Goal: Information Seeking & Learning: Learn about a topic

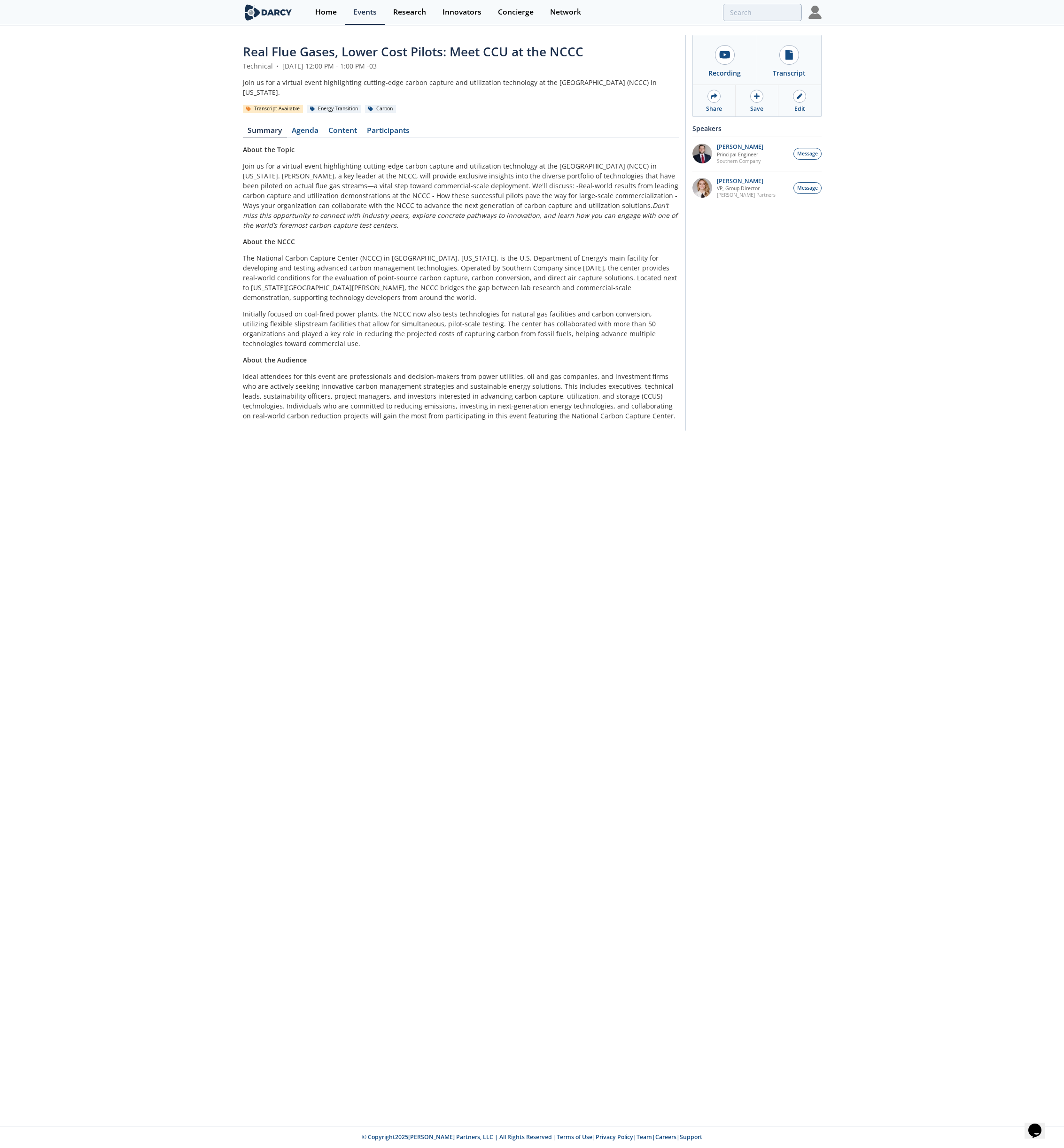
click at [389, 220] on em "Don’t miss this opportunity to connect with industry peers, explore concrete pa…" at bounding box center [459, 215] width 434 height 28
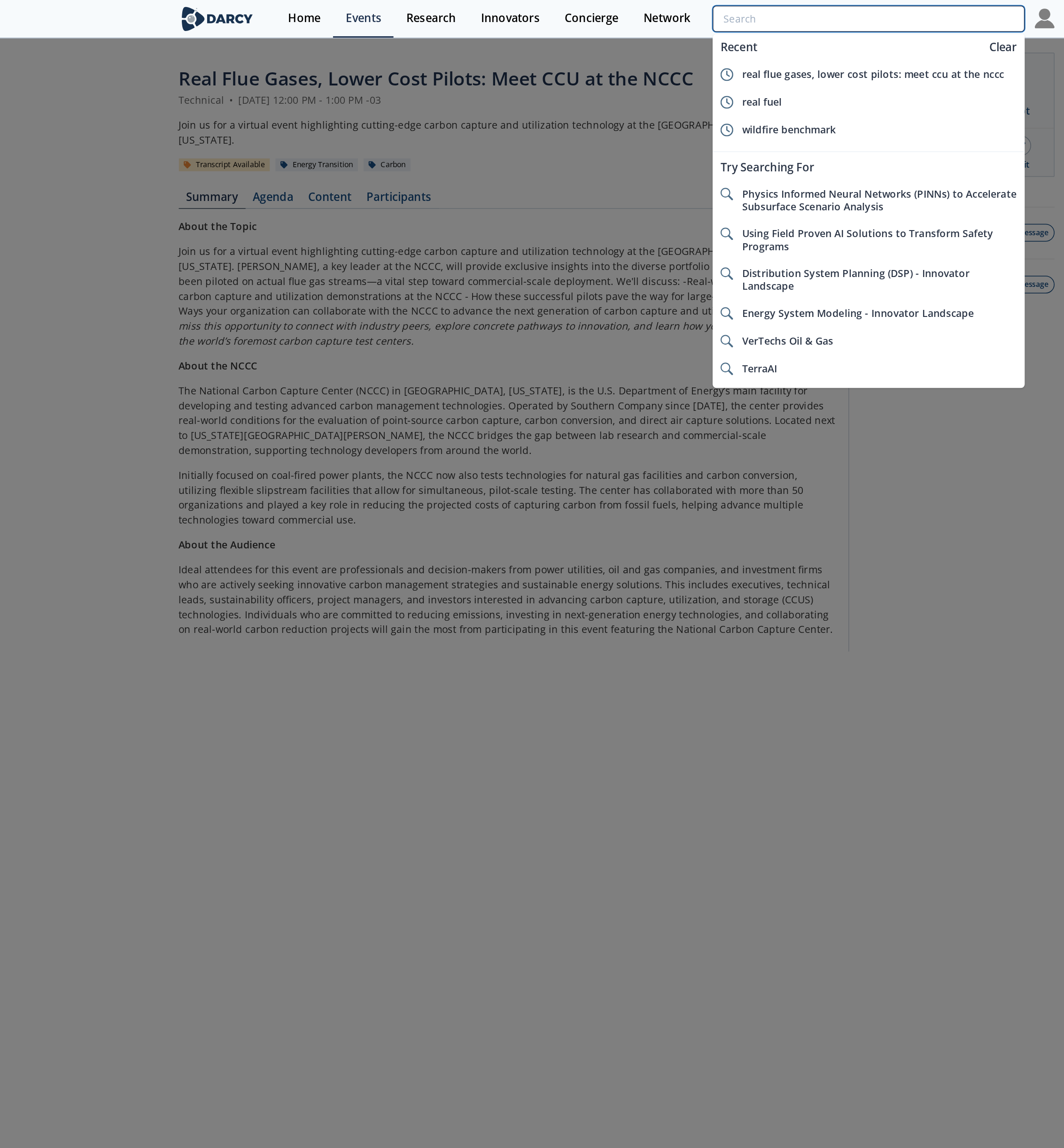
click at [781, 11] on input "search" at bounding box center [698, 12] width 206 height 17
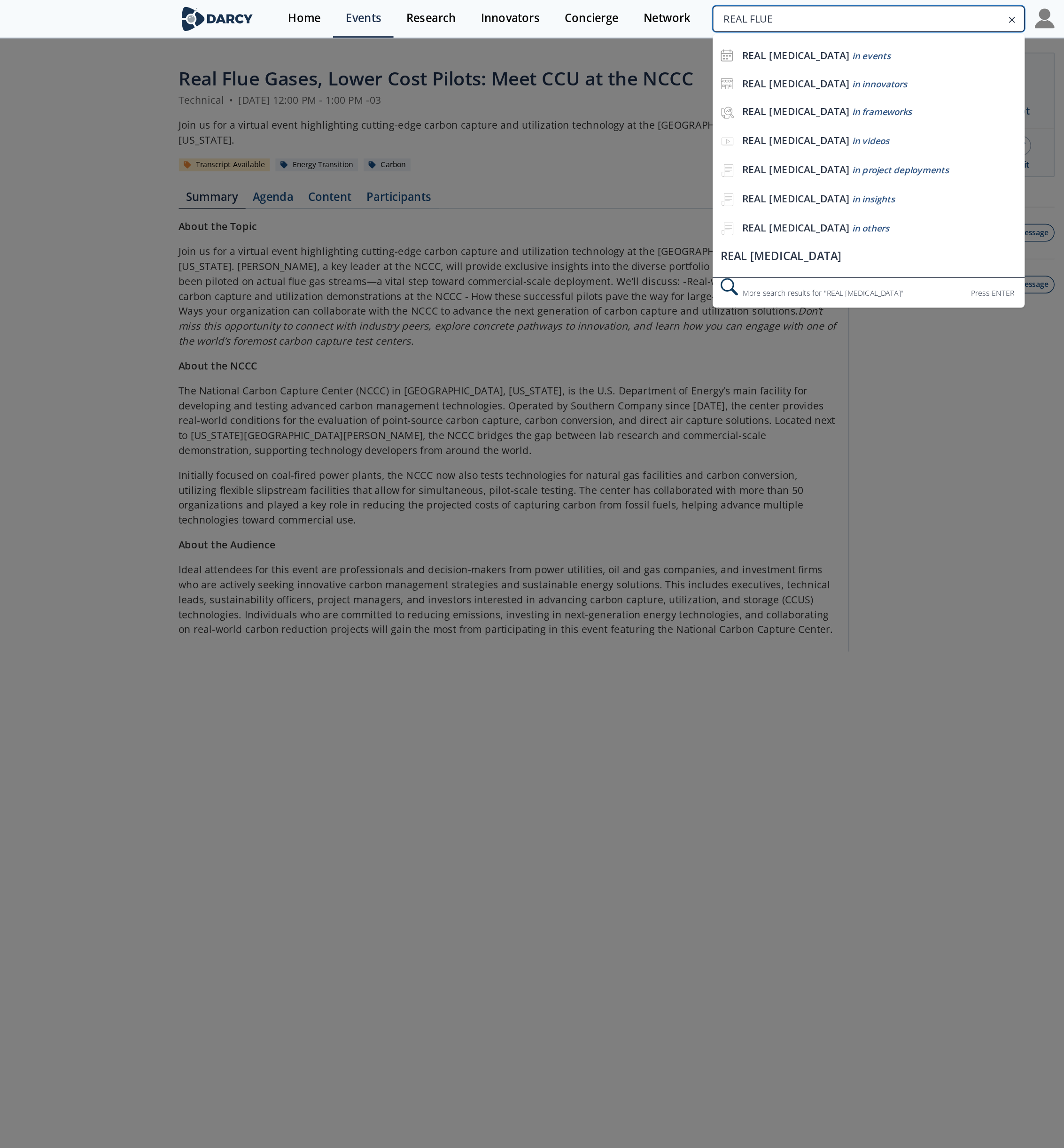
type input "REAL FLUE"
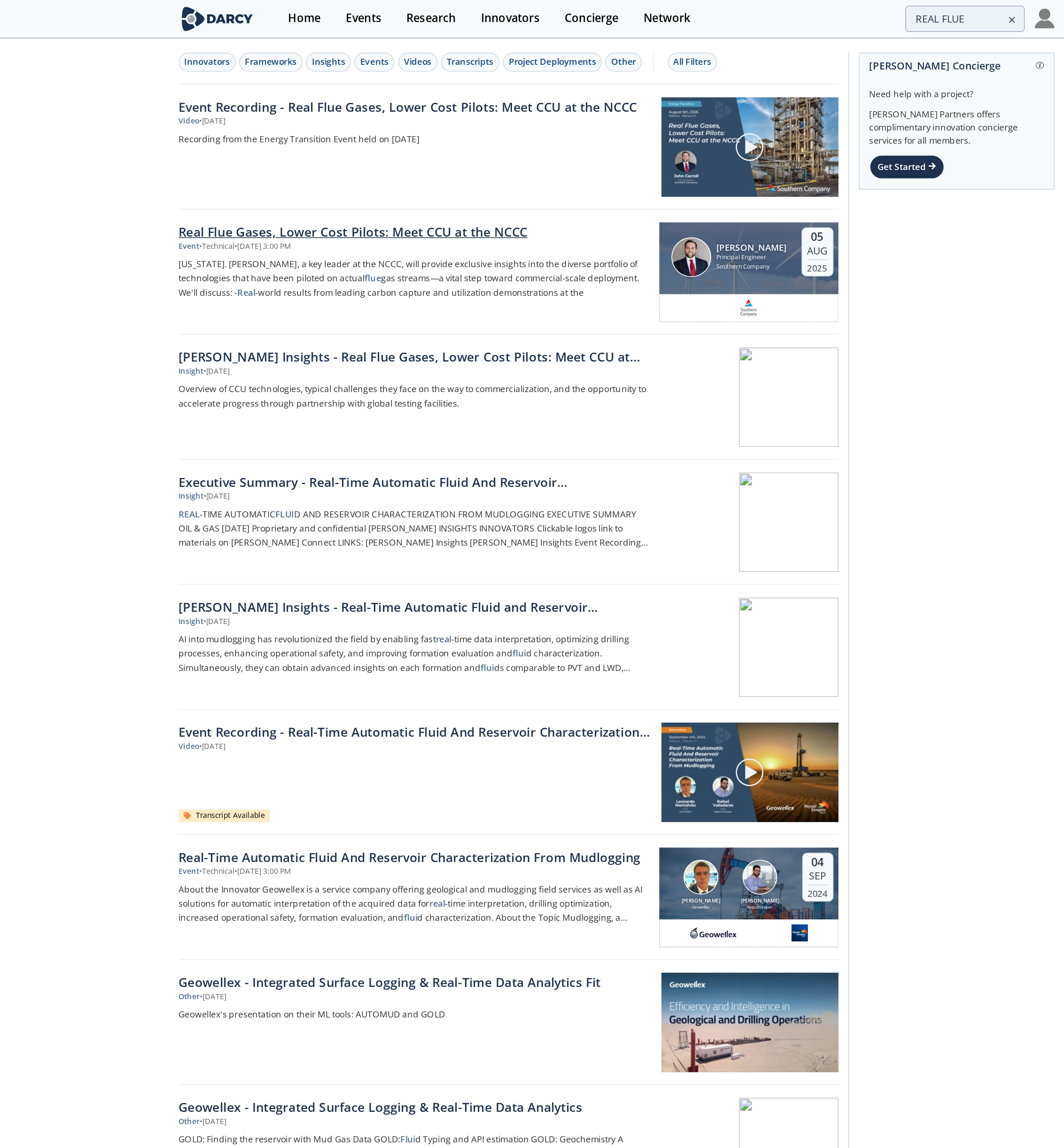
click at [418, 157] on div "Real Flue Gases, Lower Cost Pilots: Meet CCU at the NCCC" at bounding box center [398, 153] width 311 height 12
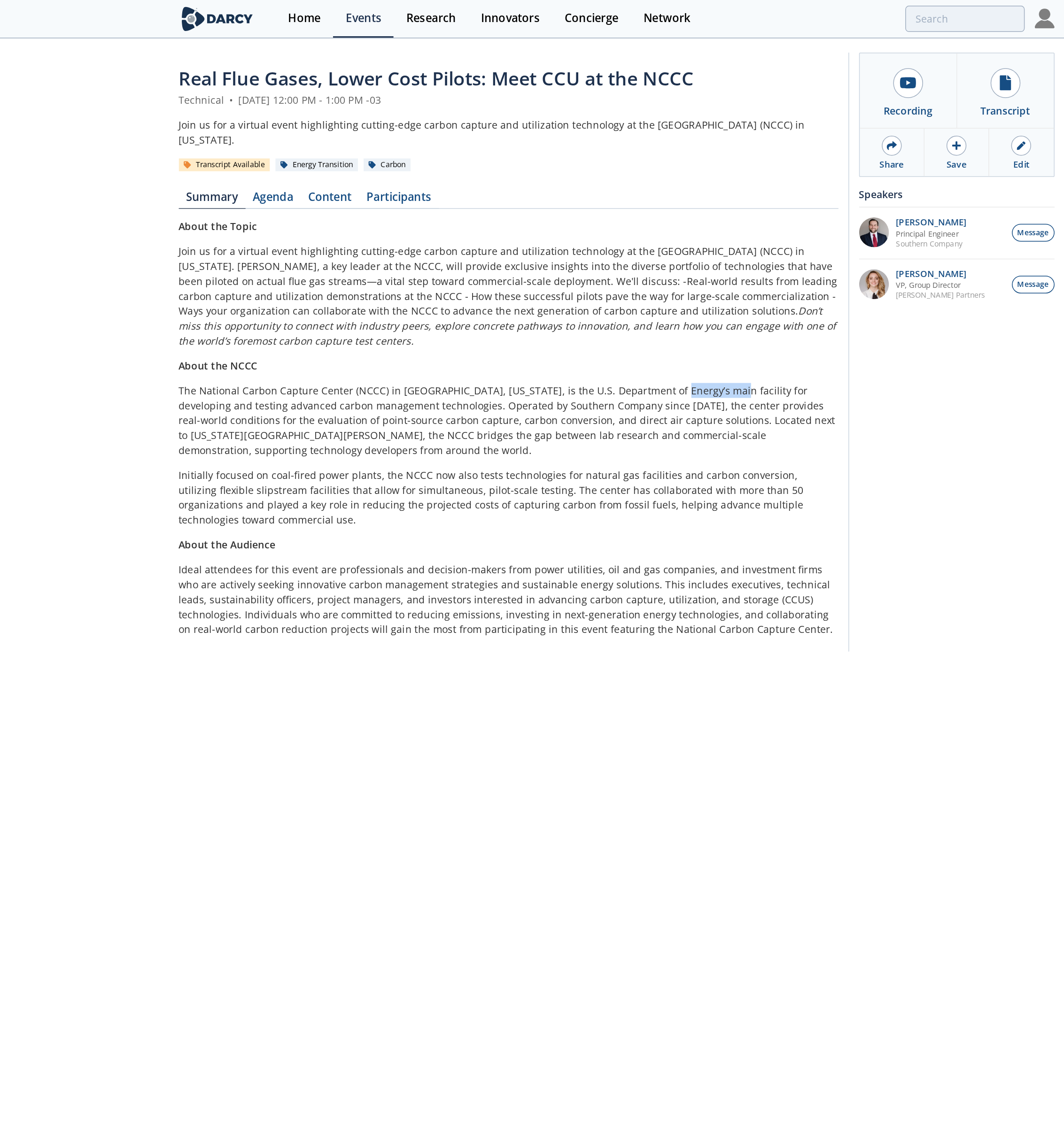
drag, startPoint x: 559, startPoint y: 259, endPoint x: 593, endPoint y: 261, distance: 34.1
click at [593, 261] on p "The National Carbon Capture Center (NCCC) in [GEOGRAPHIC_DATA], [US_STATE], is …" at bounding box center [460, 277] width 436 height 49
copy p "main facility for developing and testing advanced carbon management technologies"
click at [276, 90] on div "Join us for a virtual event highlighting cutting-edge carbon capture and utiliz…" at bounding box center [460, 87] width 436 height 20
click at [394, 82] on div "Join us for a virtual event highlighting cutting-edge carbon capture and utiliz…" at bounding box center [460, 87] width 436 height 20
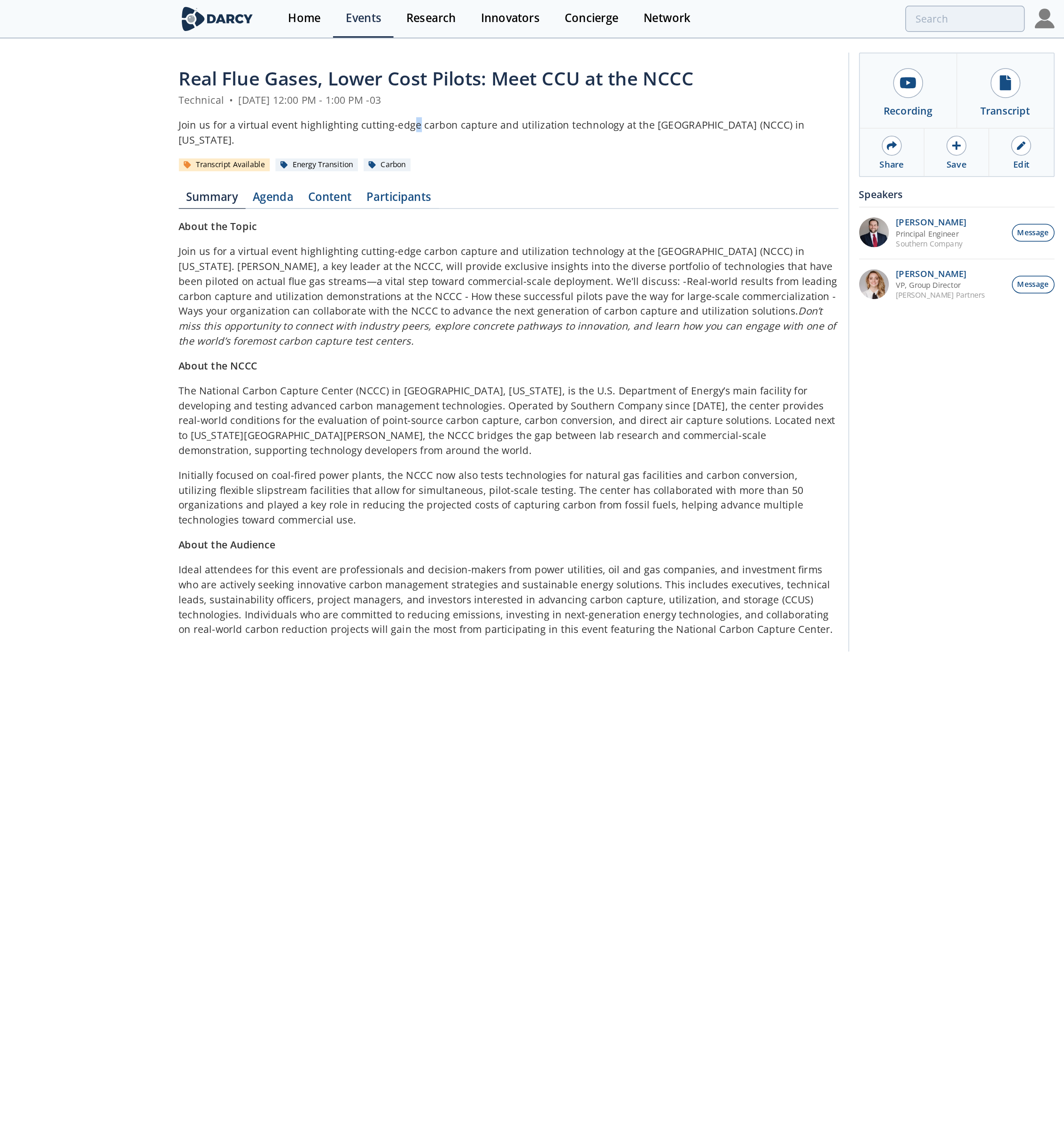
click at [397, 83] on div "Join us for a virtual event highlighting cutting-edge carbon capture and utiliz…" at bounding box center [460, 87] width 436 height 20
drag, startPoint x: 398, startPoint y: 84, endPoint x: 409, endPoint y: 97, distance: 17.0
click at [409, 97] on div "Join us for a virtual event highlighting cutting-edge carbon capture and utiliz…" at bounding box center [460, 87] width 436 height 20
copy div "carbon capture and utilization technology at the [GEOGRAPHIC_DATA] (NCCC) in [U…"
click at [750, 11] on input "search" at bounding box center [698, 12] width 206 height 17
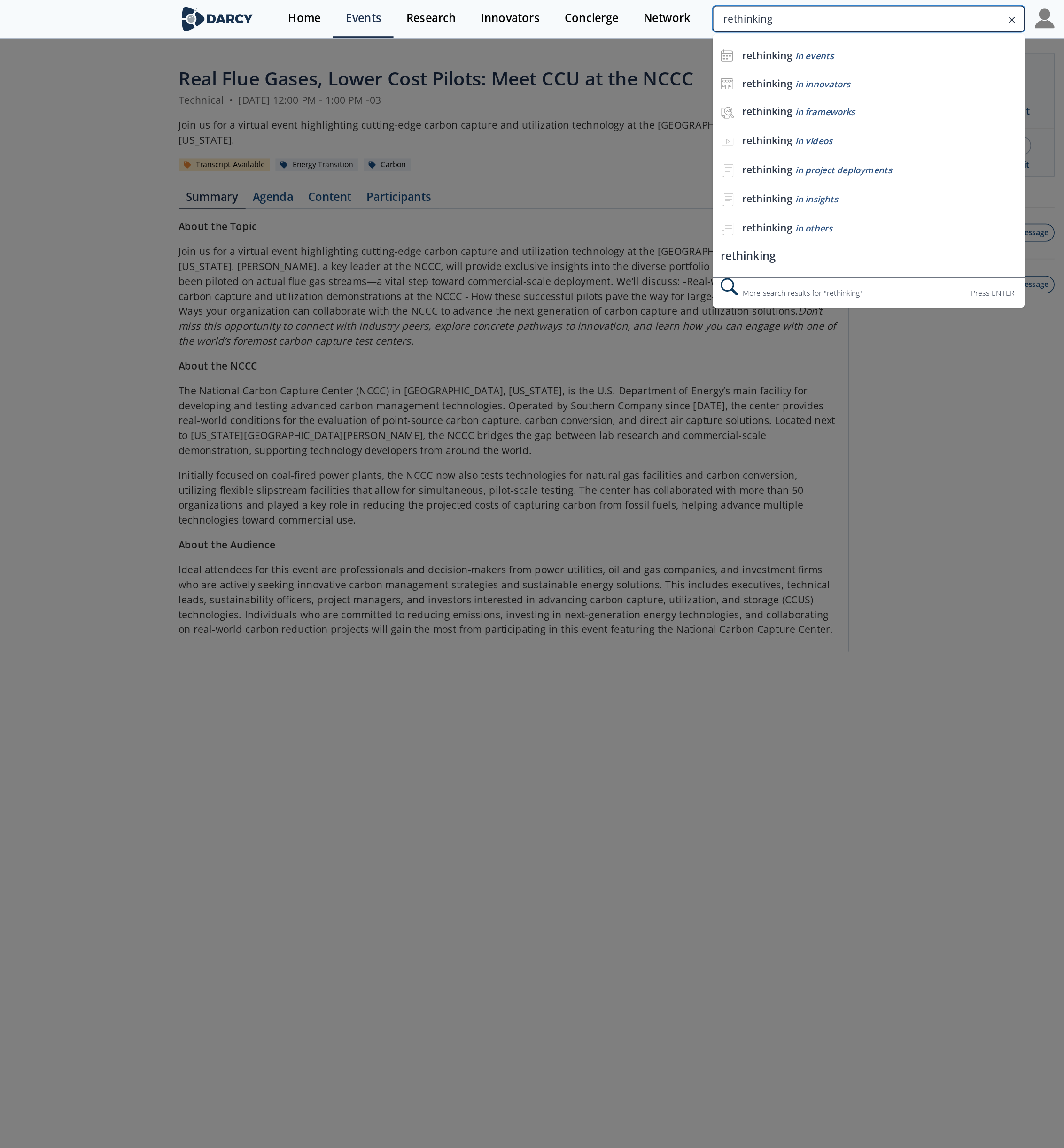
type input "rethinking"
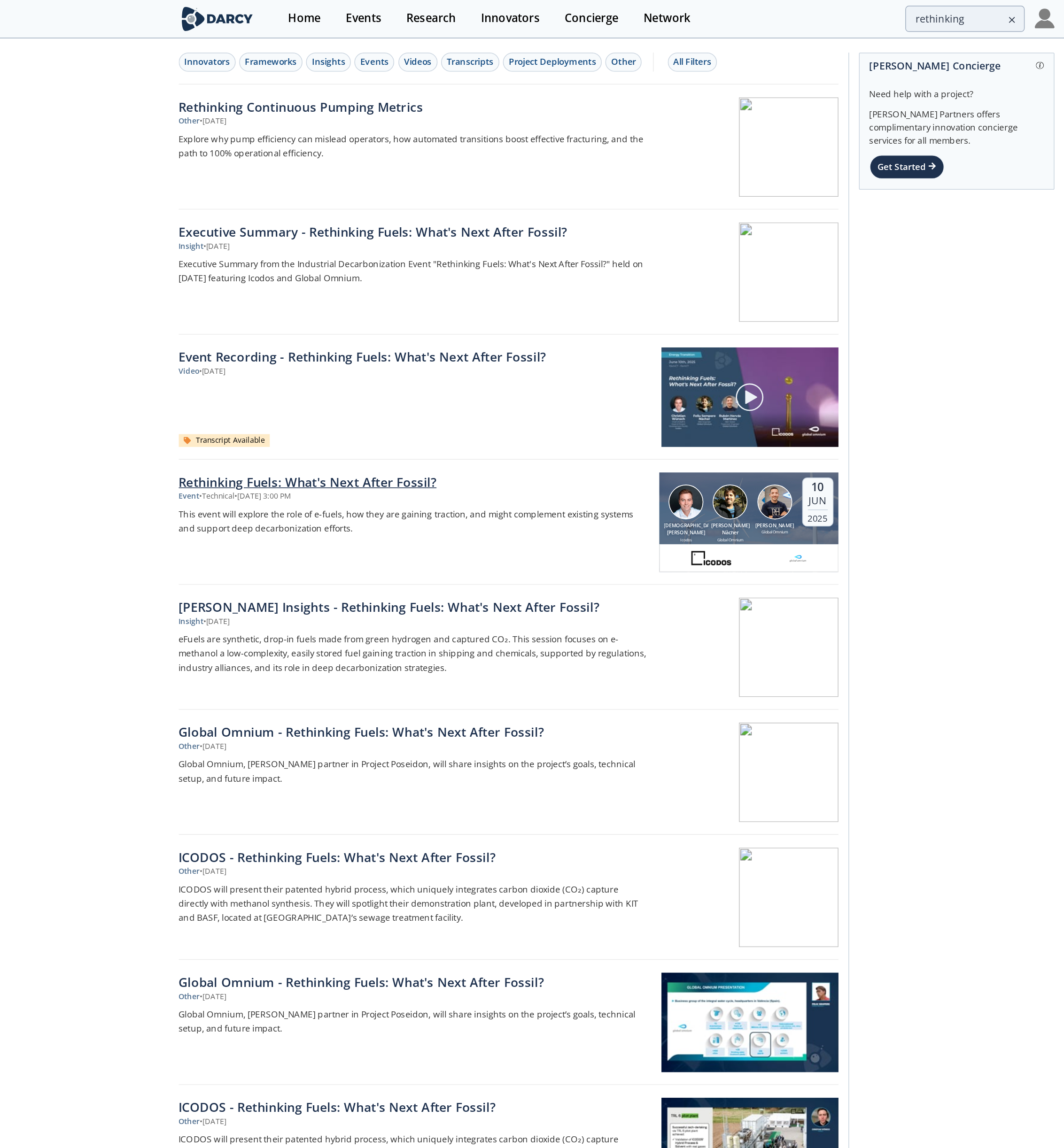
click at [381, 325] on div "Event • Technical • [DATE] 3:00 PM" at bounding box center [398, 328] width 311 height 8
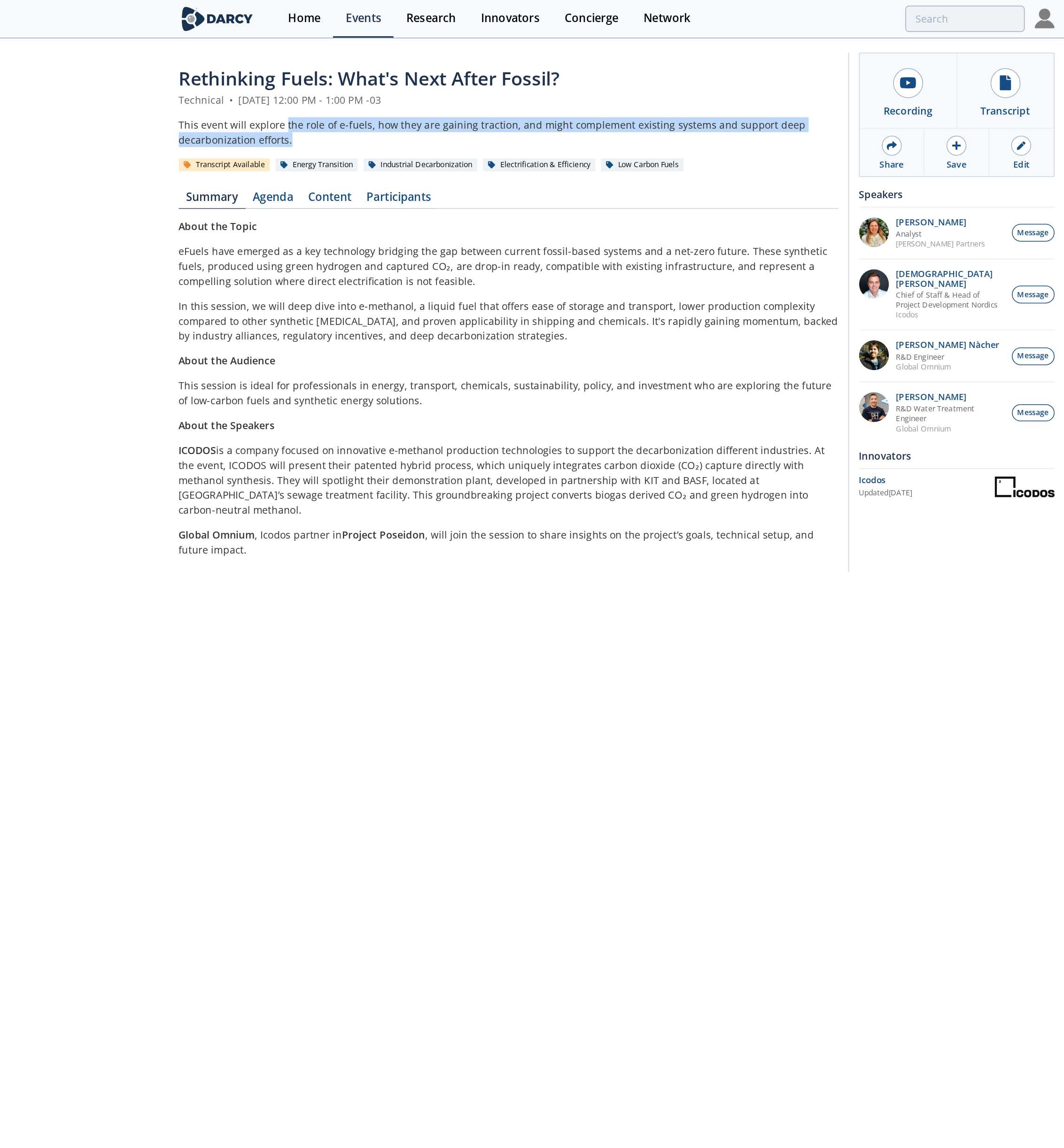
drag, startPoint x: 312, startPoint y: 80, endPoint x: 317, endPoint y: 89, distance: 10.3
click at [317, 89] on div "This event will explore the role of e-fuels, how they are gaining traction, and…" at bounding box center [460, 87] width 436 height 20
copy div "the role of e-fuels, how they are gaining traction, and might complement existi…"
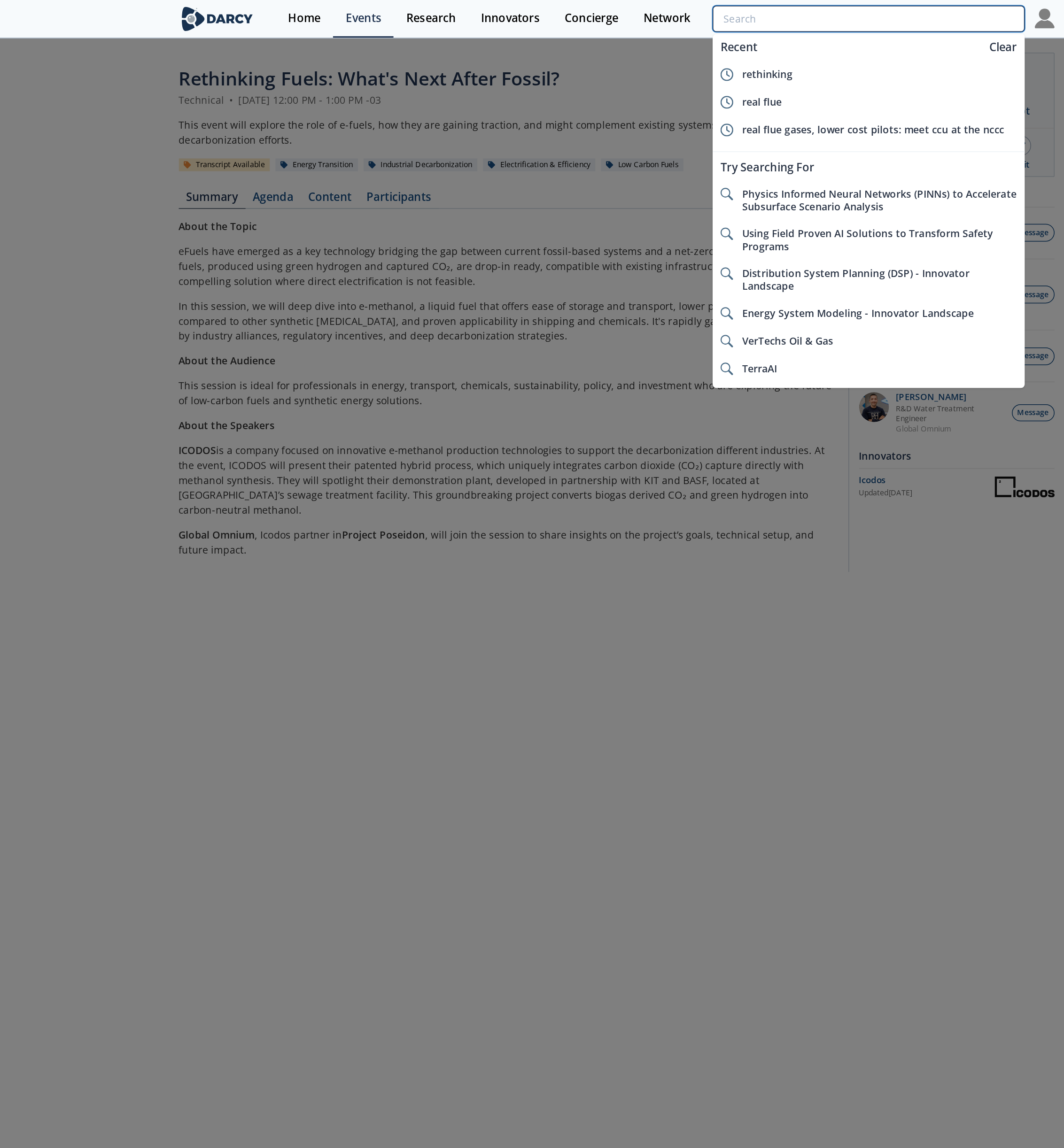
click at [767, 12] on input "search" at bounding box center [698, 12] width 206 height 17
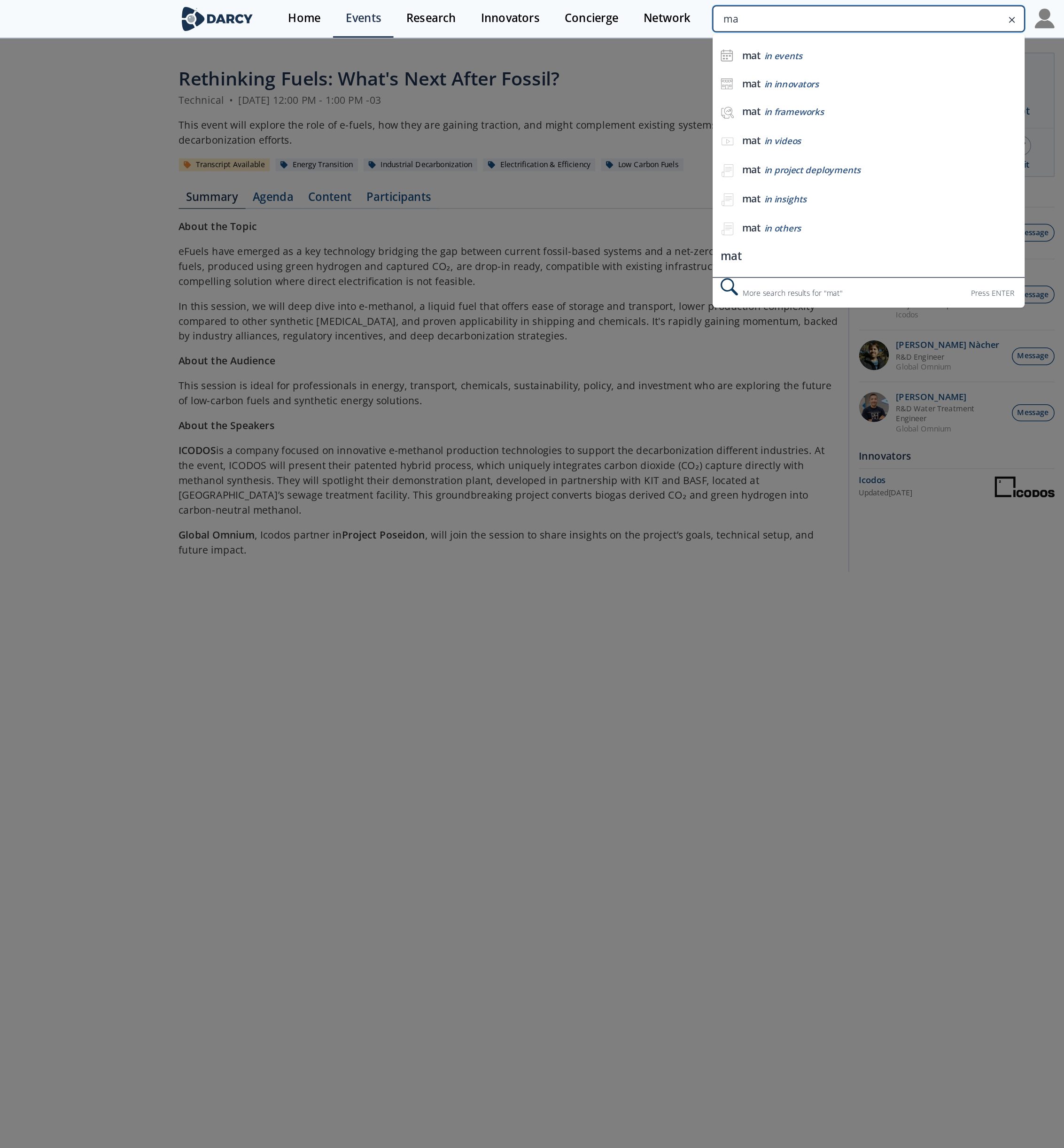
type input "m"
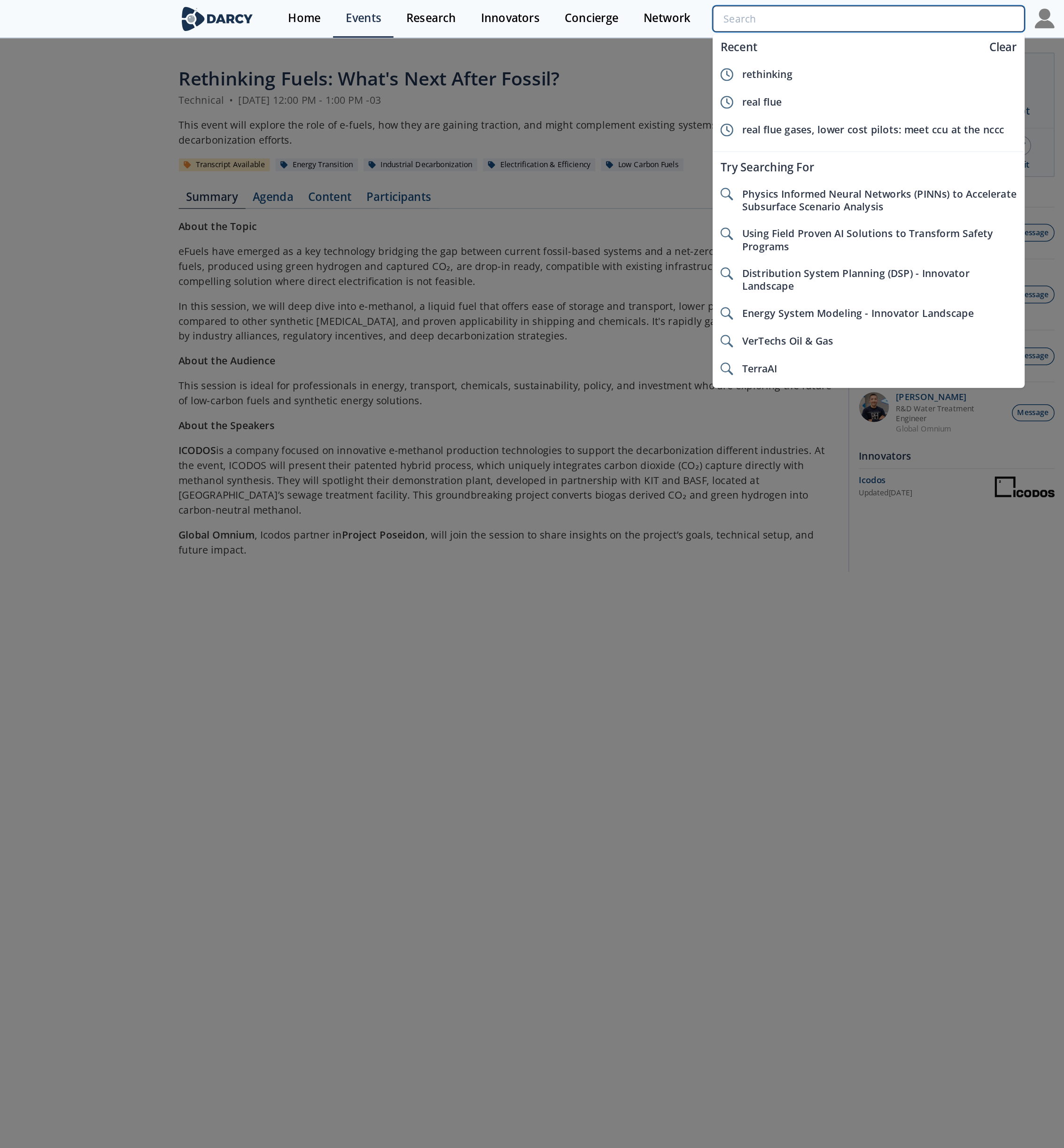
type input "e"
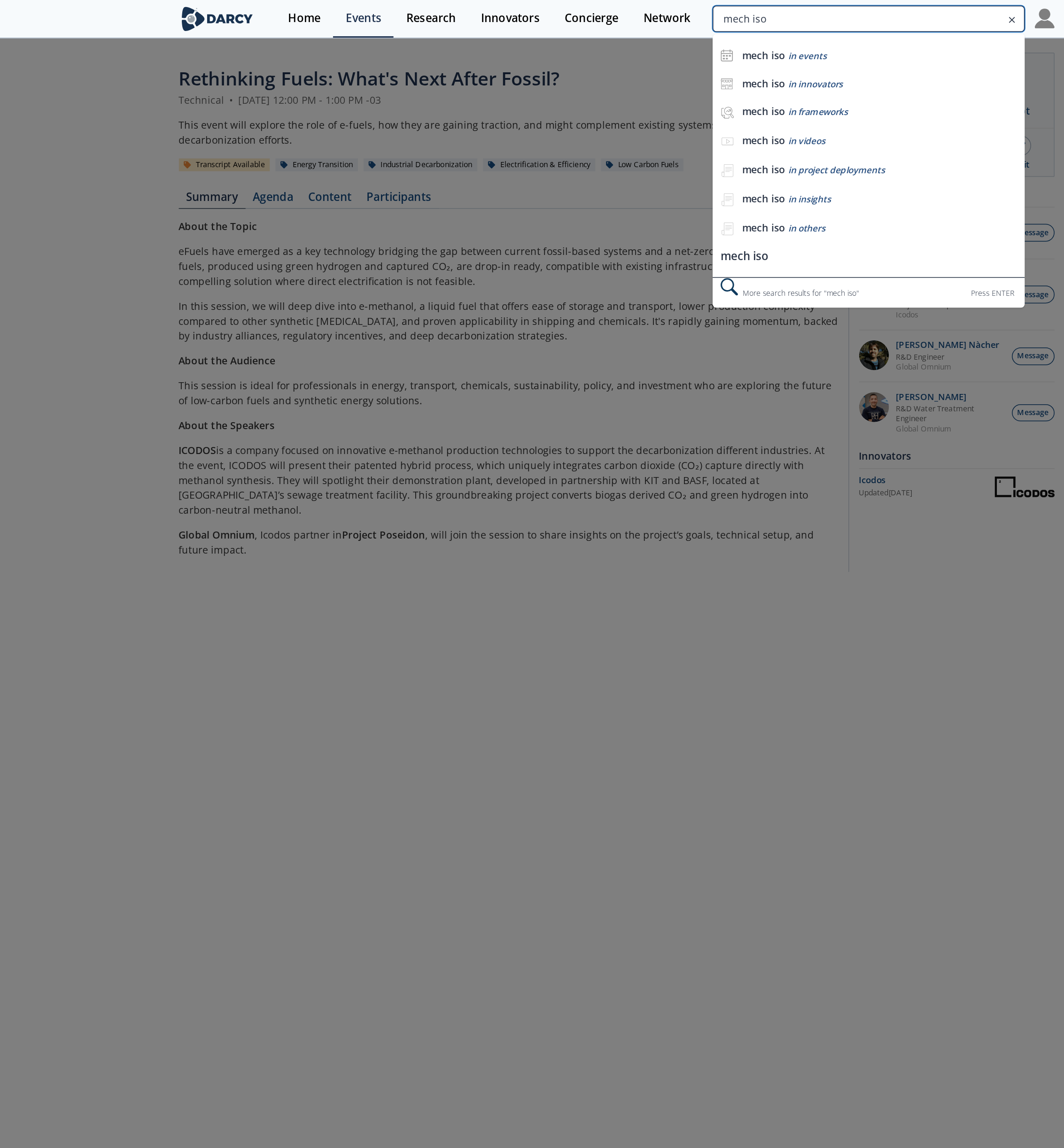
type input "mech iso"
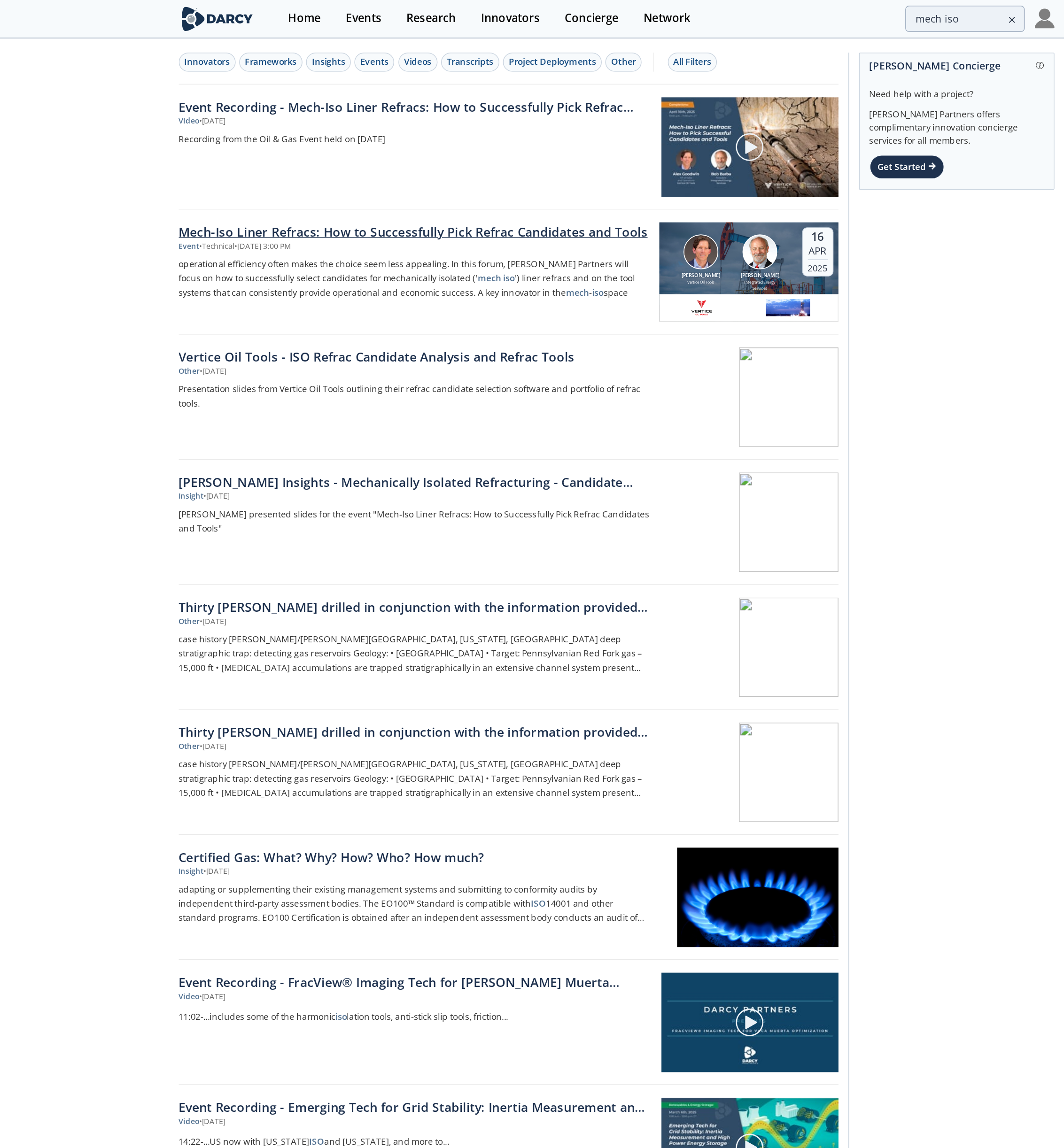
click at [354, 150] on div "Mech-Iso Liner Refracs: How to Successfully Pick Refrac Candidates and Tools" at bounding box center [398, 153] width 311 height 12
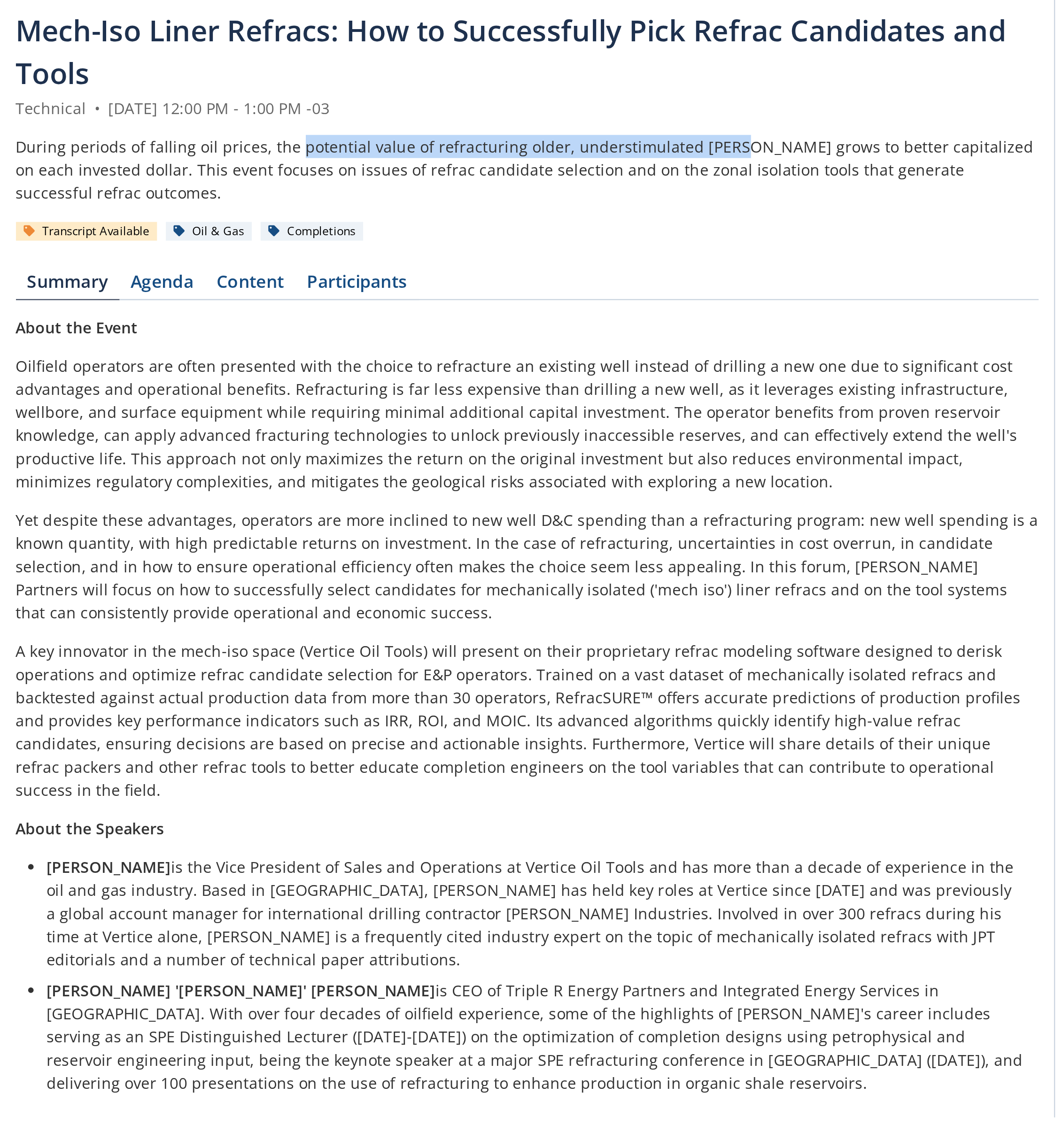
drag, startPoint x: 360, startPoint y: 101, endPoint x: 540, endPoint y: 99, distance: 180.0
click at [540, 99] on div "During periods of falling oil prices, the potential value of refracturing older…" at bounding box center [460, 111] width 436 height 29
copy div "potential value of refracturing older, understimulated [PERSON_NAME]"
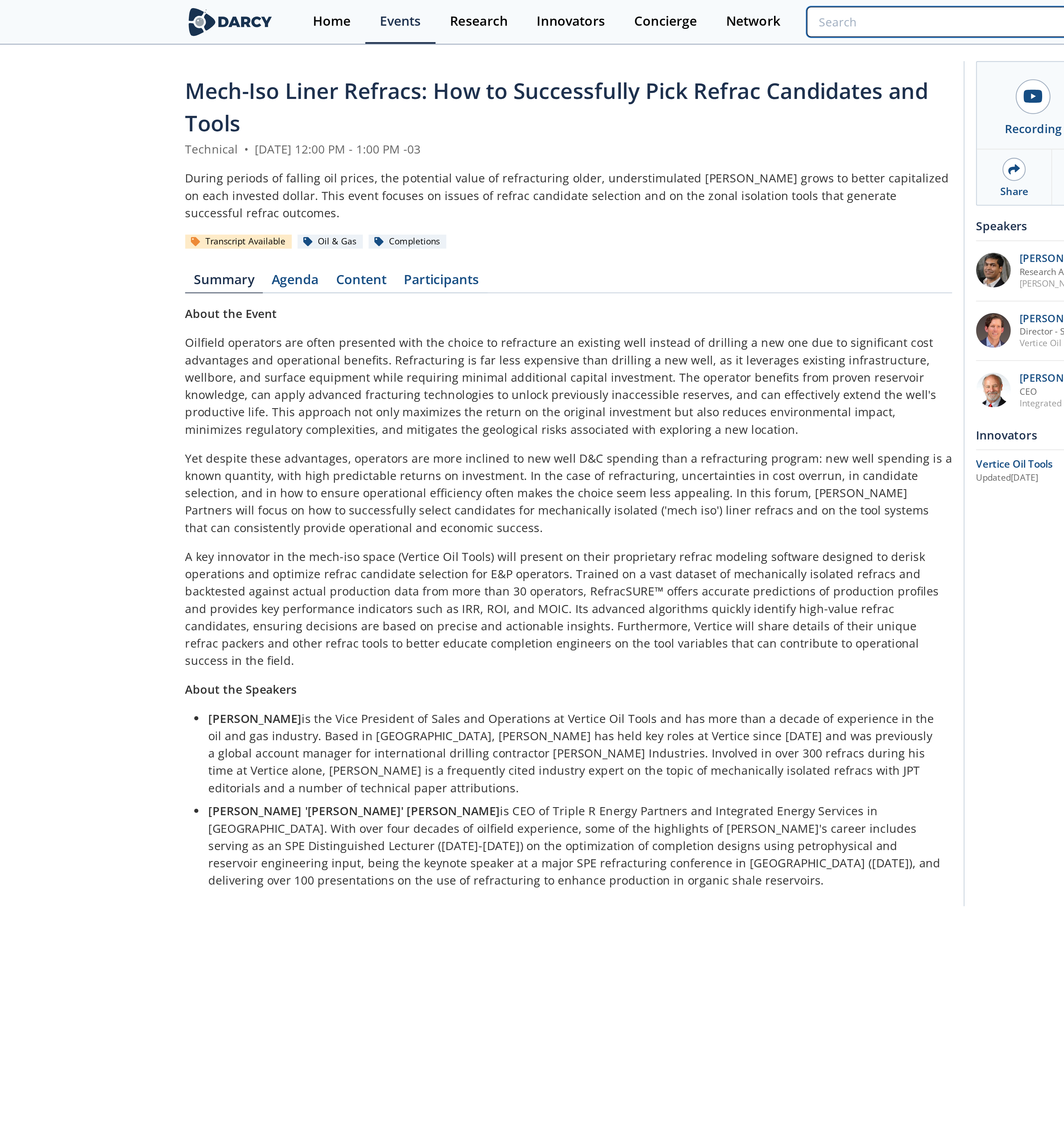
click at [687, 10] on input "search" at bounding box center [657, 9] width 154 height 13
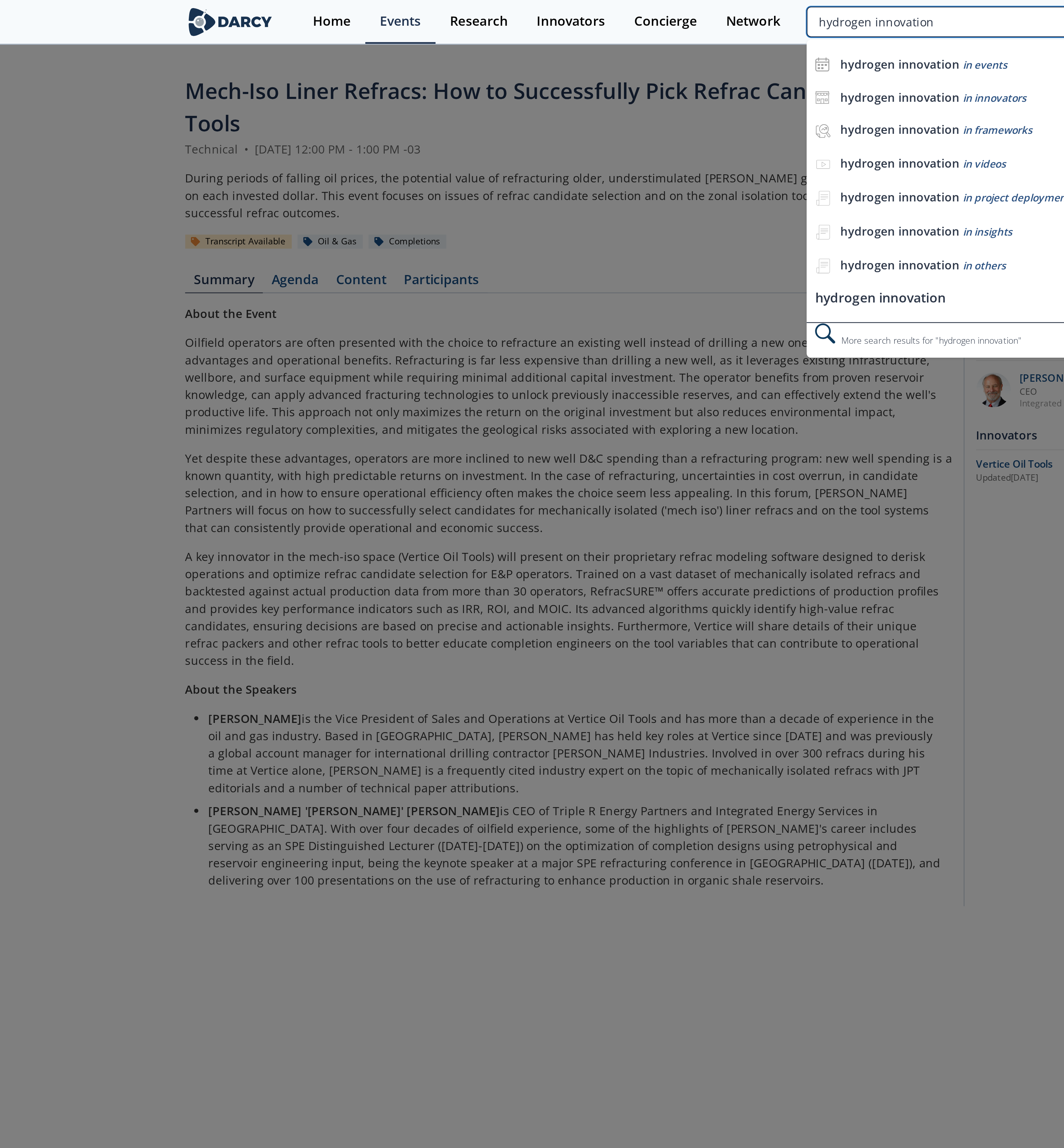
type input "hydrogen innovation"
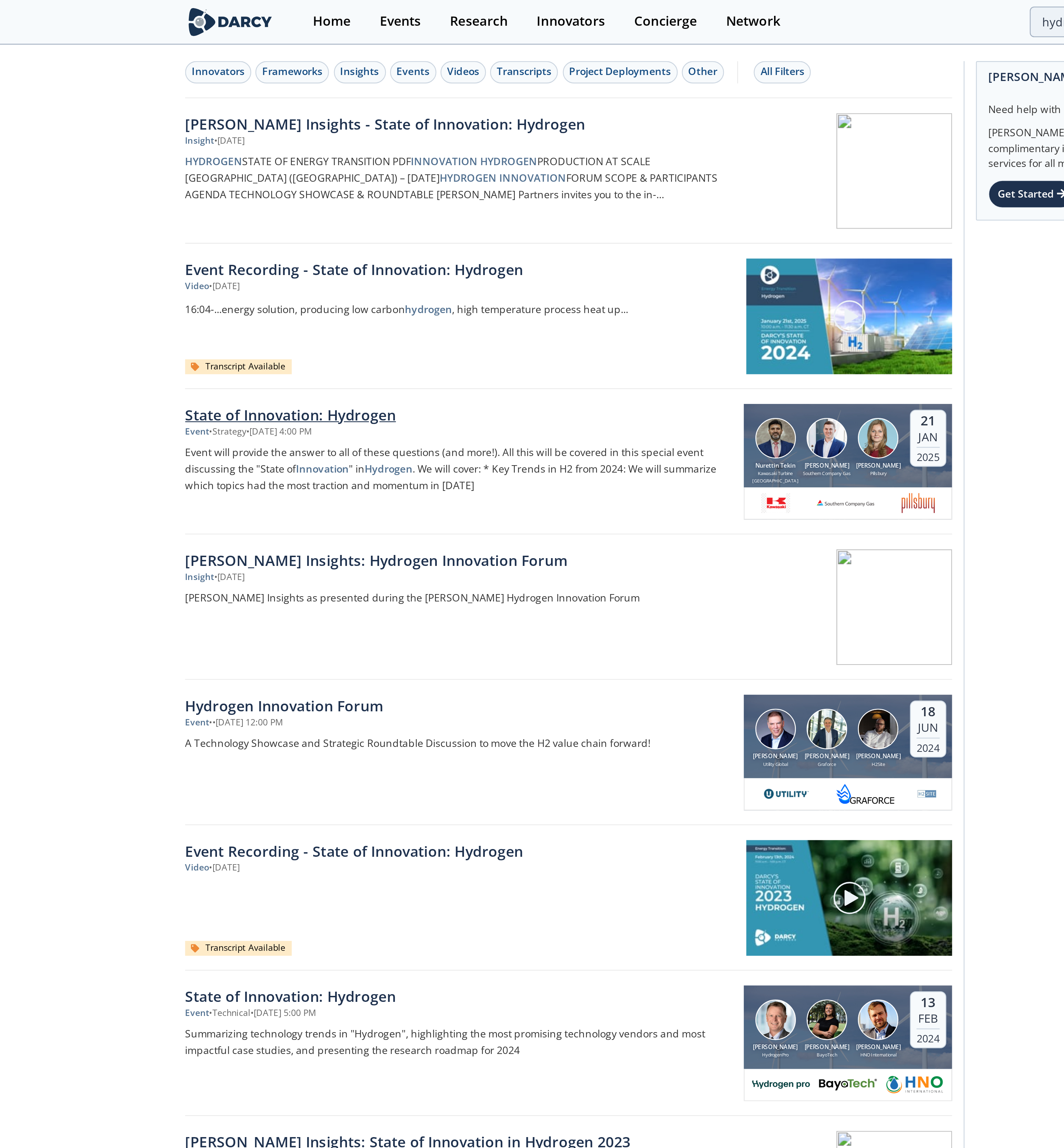
click at [392, 181] on div "State of Innovation: Hydrogen" at bounding box center [432, 177] width 234 height 9
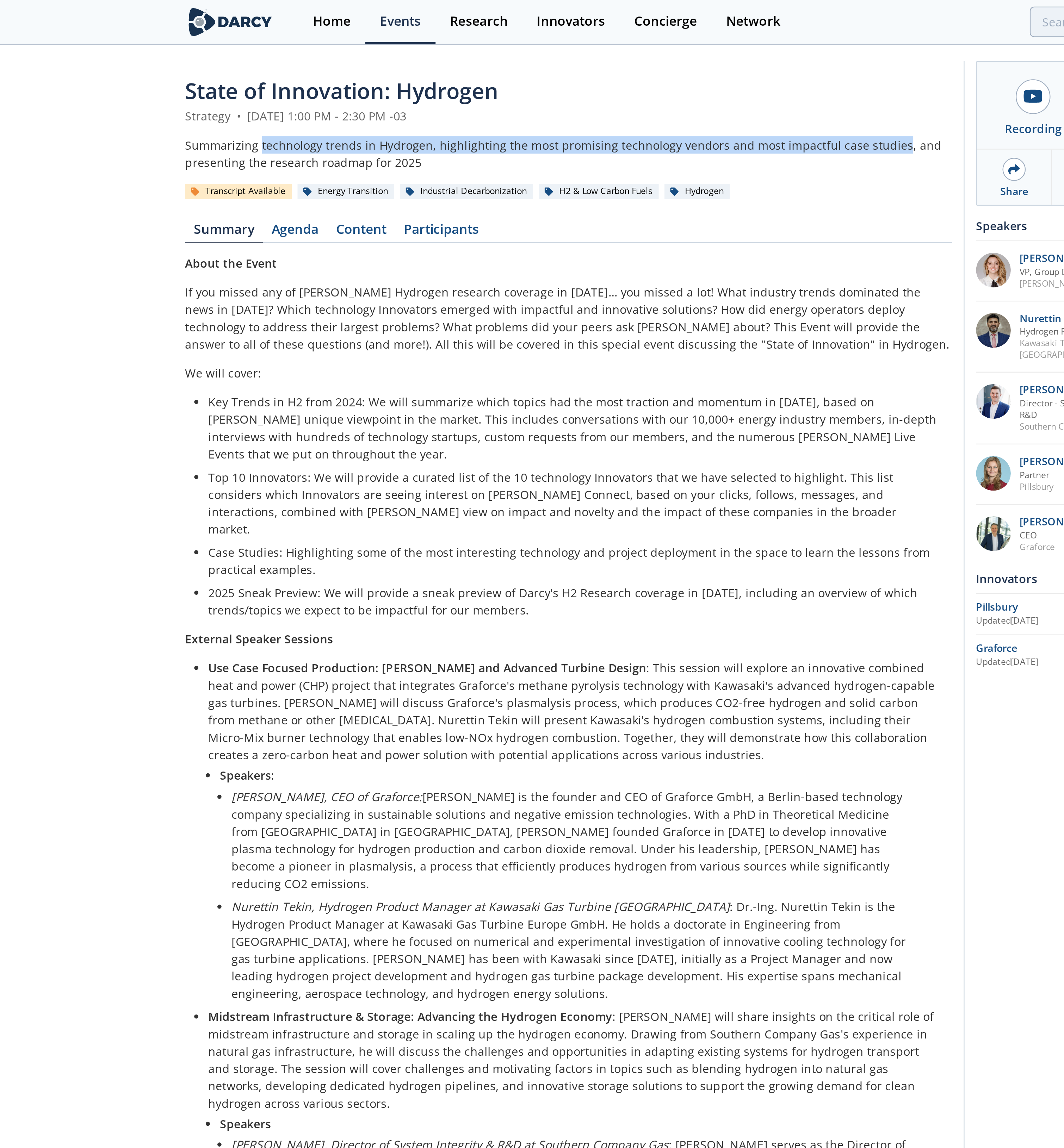
drag, startPoint x: 346, startPoint y: 61, endPoint x: 614, endPoint y: 59, distance: 268.0
click at [614, 59] on div "Summarizing technology trends in Hydrogen, highlighting the most promising tech…" at bounding box center [478, 65] width 327 height 15
copy div "technology trends in Hydrogen, highlighting the most promising technology vendo…"
type input "hydrogen innovation"
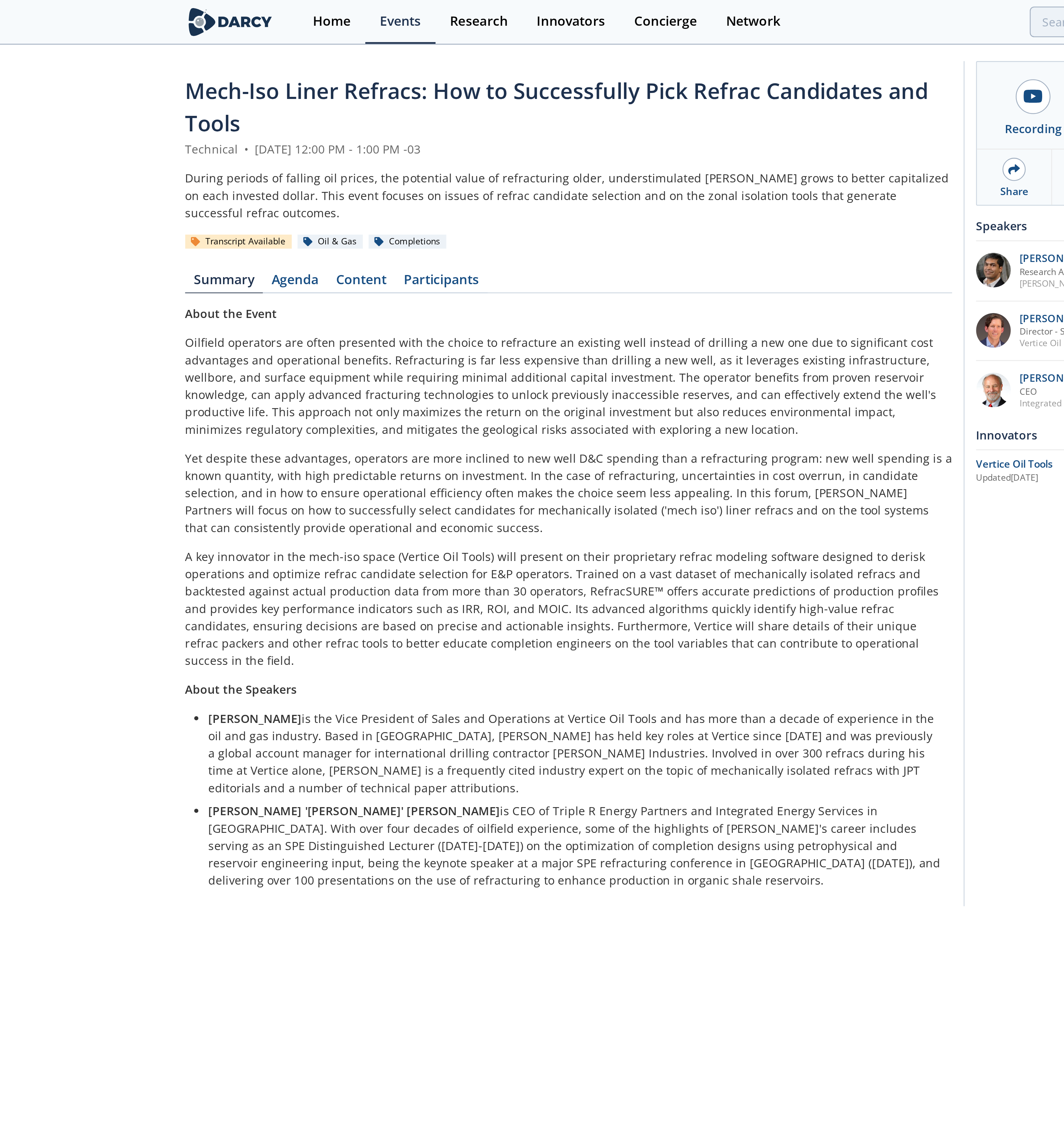
click at [400, 46] on div "Mech-Iso Liner Refracs: How to Successfully Pick Refrac Candidates and Tools" at bounding box center [478, 46] width 327 height 28
type input "mech iso"
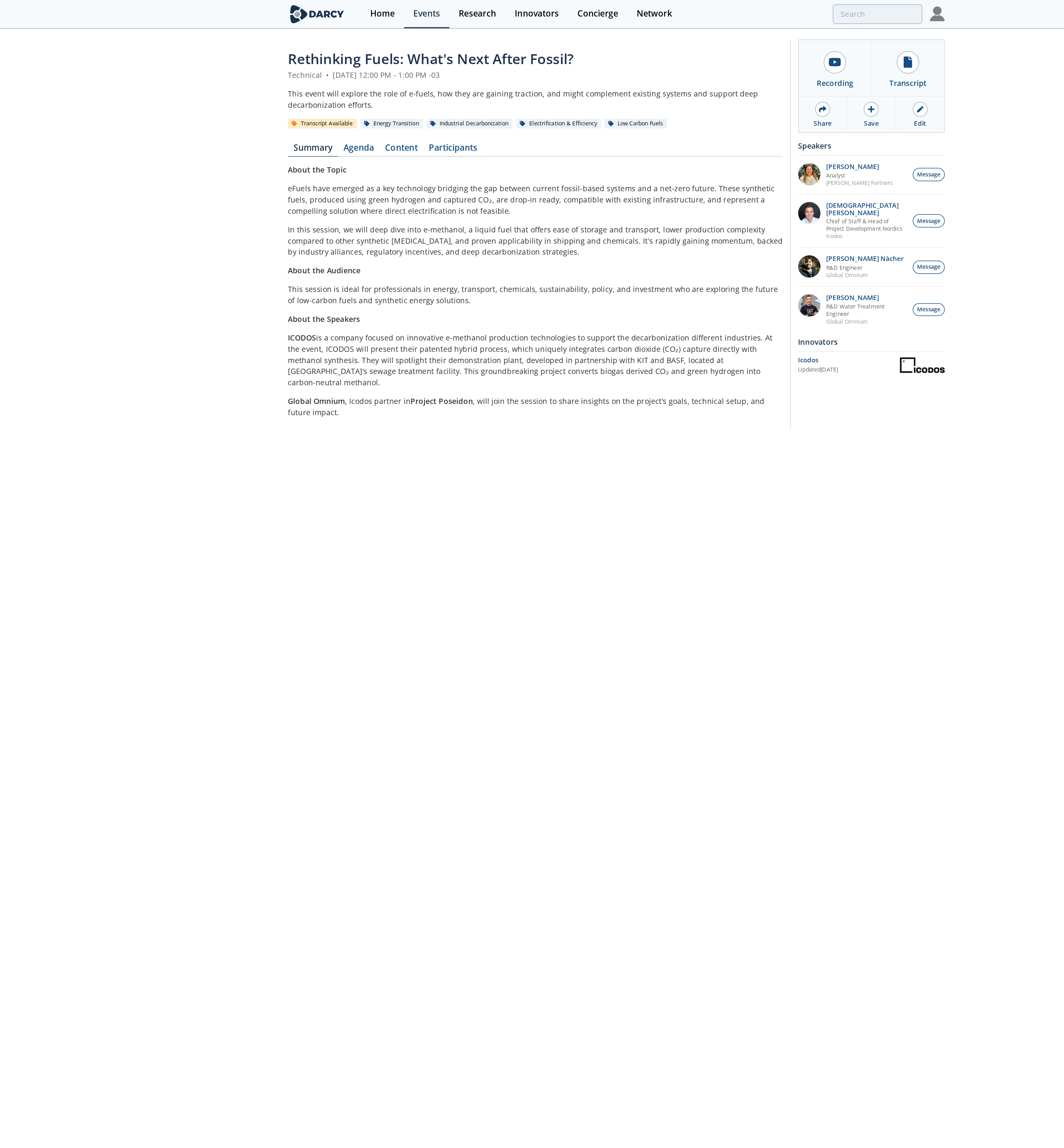
click at [259, 35] on div "Rethinking Fuels: What's Next After Fossil? Technical • [DATE] 12:00 PM - 1:00 …" at bounding box center [532, 157] width 1064 height 273
click at [172, 155] on div "Rethinking Fuels: What's Next After Fossil? Technical • [DATE] 12:00 PM - 1:00 …" at bounding box center [532, 157] width 1064 height 273
type input "rethinking"
